Goal: Information Seeking & Learning: Learn about a topic

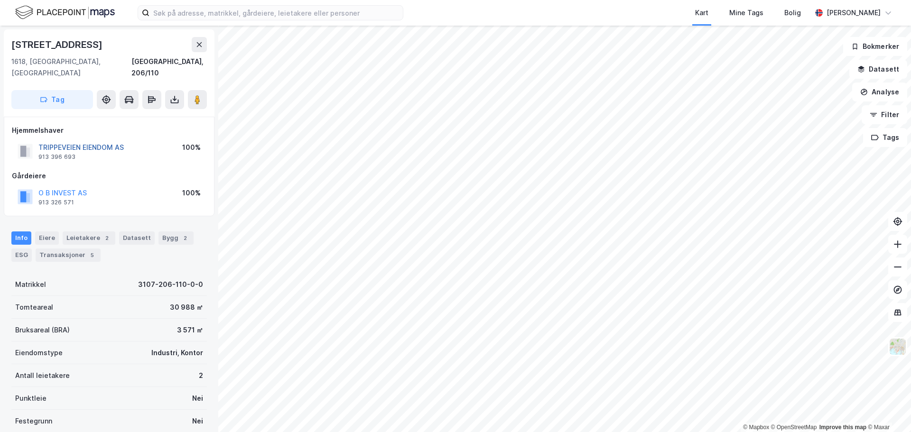
click at [0, 0] on button "TRIPPEVEIEN EIENDOM AS" at bounding box center [0, 0] width 0 height 0
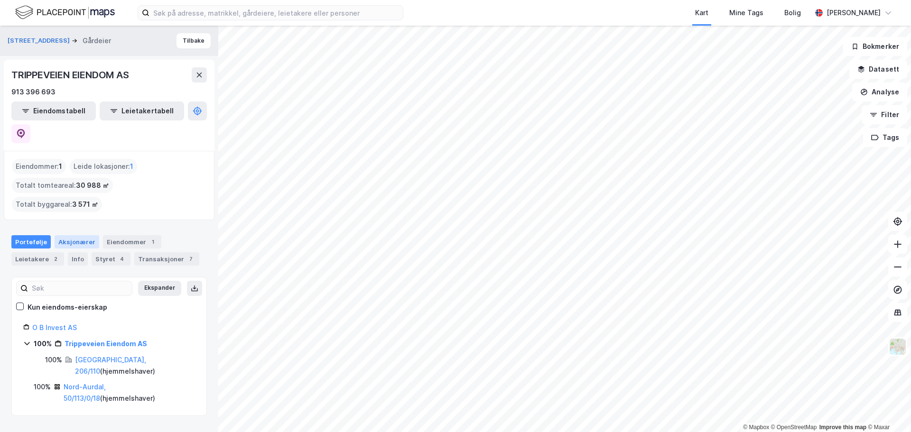
click at [75, 235] on div "Aksjonærer" at bounding box center [77, 241] width 45 height 13
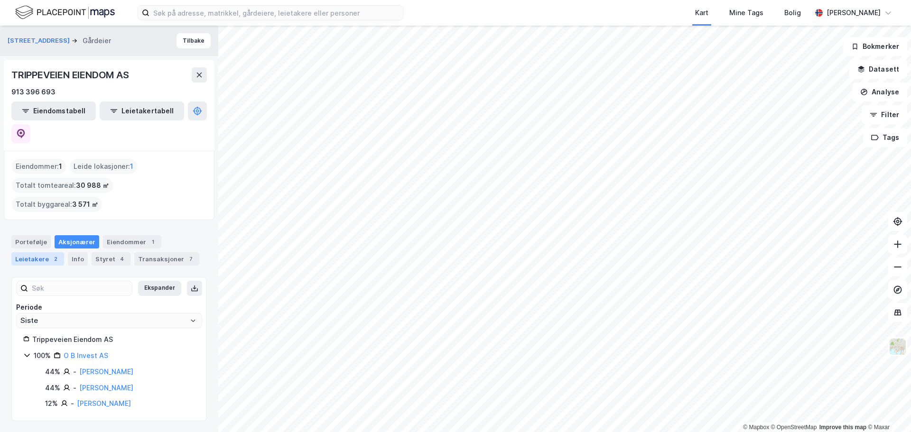
click at [33, 252] on div "Leietakere 2" at bounding box center [37, 258] width 53 height 13
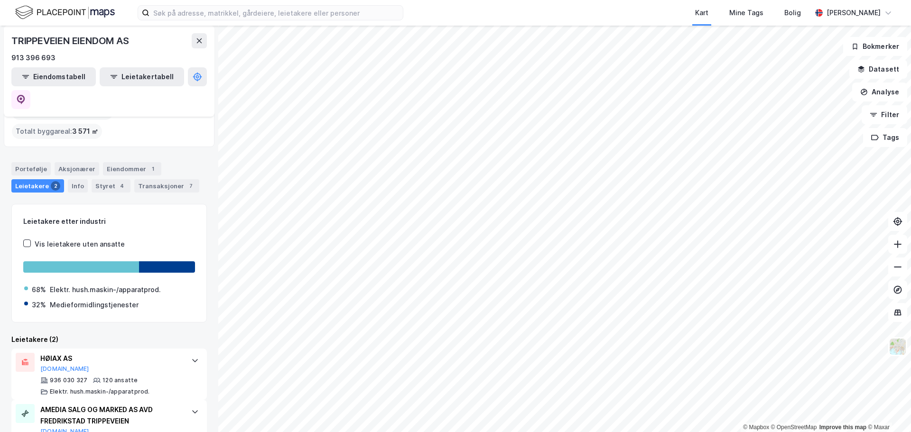
scroll to position [74, 0]
click at [26, 95] on icon at bounding box center [20, 99] width 9 height 9
